Goal: Task Accomplishment & Management: Use online tool/utility

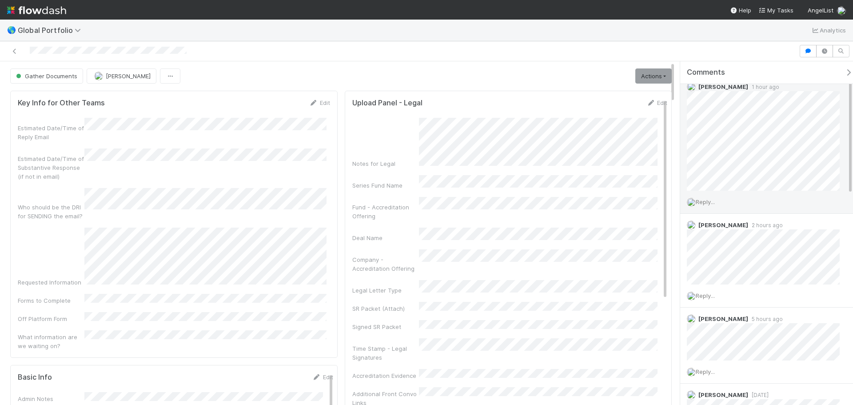
scroll to position [44, 0]
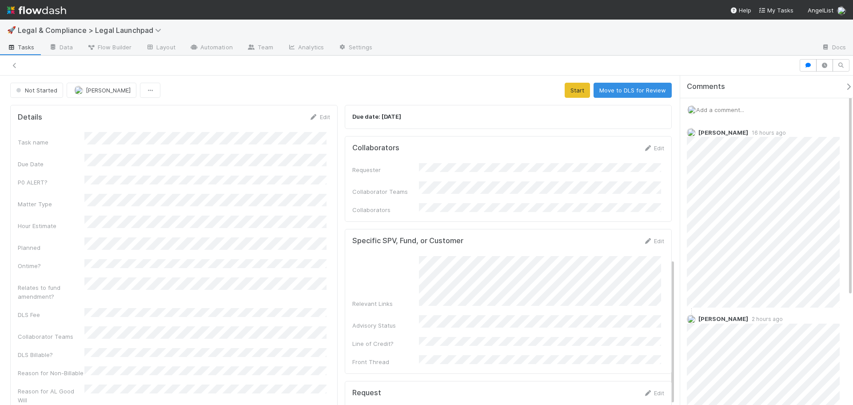
scroll to position [413, 0]
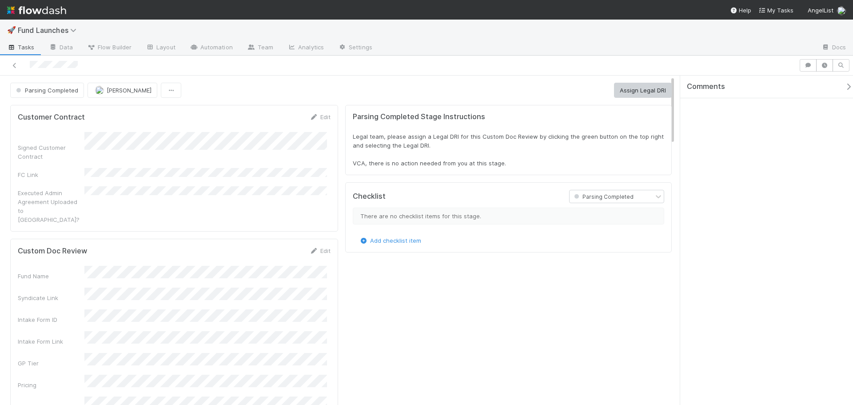
scroll to position [174, 633]
click at [614, 92] on button "Assign Legal DRI" at bounding box center [643, 90] width 58 height 15
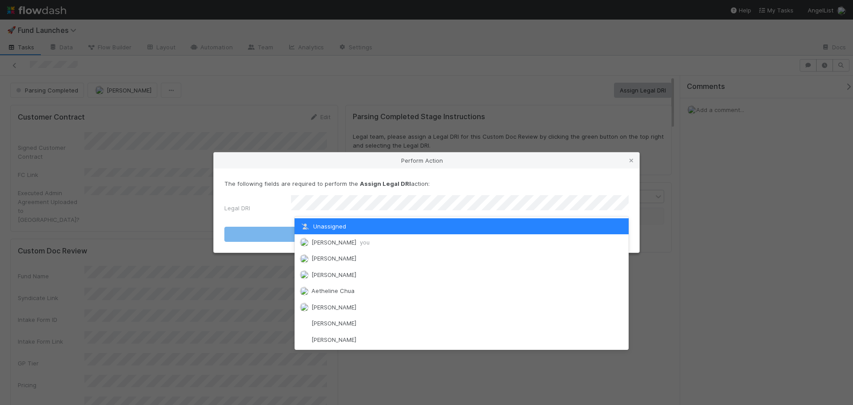
click at [471, 97] on div "Perform Action The following fields are required to perform the Assign Legal DR…" at bounding box center [426, 202] width 853 height 405
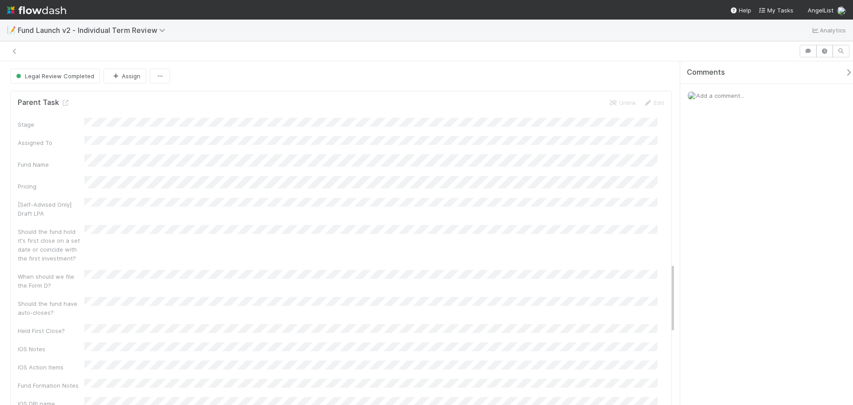
scroll to position [994, 0]
